Goal: Information Seeking & Learning: Learn about a topic

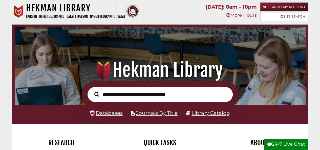
scroll to position [3, 3]
click at [109, 113] on link "Databases" at bounding box center [106, 113] width 33 height 6
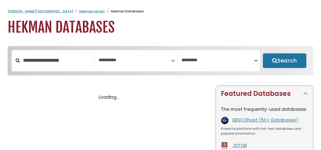
select select "Database Subject Filter"
select select "Database Vendors Filter"
select select "Database Subject Filter"
select select "Database Vendors Filter"
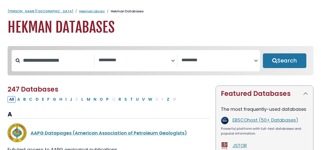
scroll to position [3, 0]
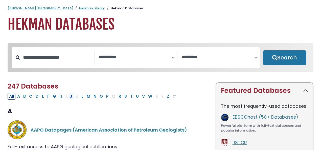
click at [68, 97] on button "J" at bounding box center [71, 96] width 6 height 7
select select "Database Subject Filter"
select select "Database Vendors Filter"
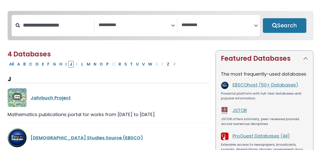
scroll to position [160, 0]
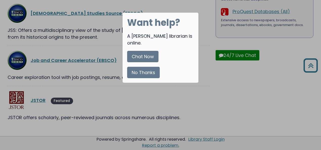
click at [138, 71] on button "No Thanks" at bounding box center [143, 72] width 33 height 11
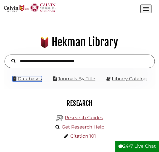
click at [32, 79] on link "Databases" at bounding box center [27, 79] width 29 height 6
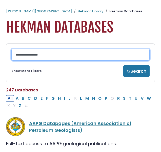
click at [41, 55] on input "Search database by title or keyword" at bounding box center [80, 55] width 138 height 12
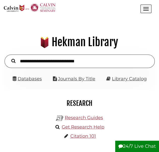
scroll to position [48, 144]
click at [72, 79] on link "Journals By Title" at bounding box center [76, 79] width 37 height 6
click at [109, 12] on div ".cls-1 { fill: #8c2232; } .cls-2 { fill: #f2cd14; } .cls-3 { fill: #c32032; } .…" at bounding box center [72, 8] width 137 height 11
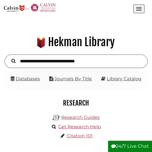
click at [109, 21] on div ".heklogo-cls-1 { fill: url(#linear-gradient); } .heklogo-cls-1, .heklogo-cls-2,…" at bounding box center [76, 54] width 144 height 72
click at [137, 11] on button "Open the menu" at bounding box center [138, 9] width 11 height 9
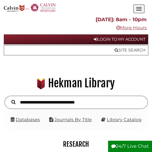
click at [137, 11] on button "Open the menu" at bounding box center [138, 9] width 11 height 9
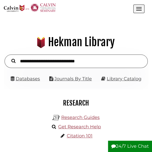
click at [137, 11] on button "Open the menu" at bounding box center [138, 9] width 11 height 9
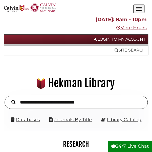
click at [137, 11] on button "Open the menu" at bounding box center [138, 9] width 11 height 9
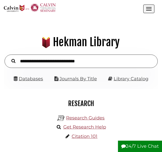
scroll to position [49, 147]
click at [36, 78] on link "Databases" at bounding box center [28, 79] width 29 height 6
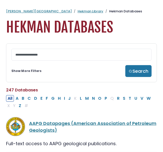
scroll to position [54, 0]
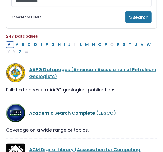
click at [61, 113] on link "Academic Search Complete (EBSCO)" at bounding box center [72, 113] width 87 height 6
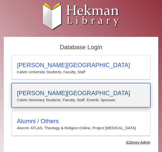
click at [63, 96] on h3 "[PERSON_NAME][GEOGRAPHIC_DATA]" at bounding box center [81, 93] width 128 height 7
